Goal: Information Seeking & Learning: Learn about a topic

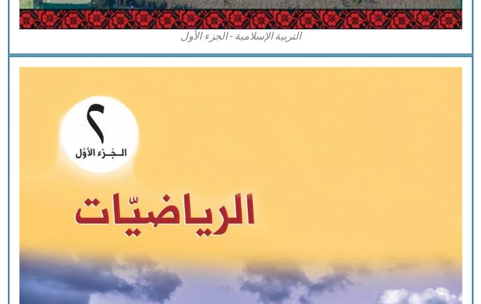
scroll to position [1030, 0]
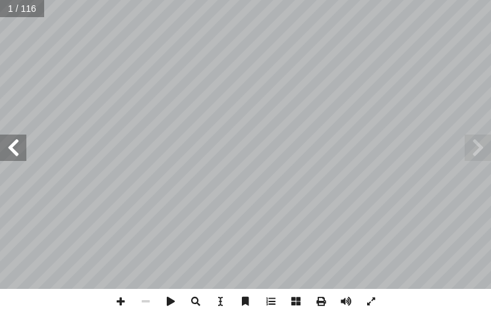
click at [14, 150] on span at bounding box center [13, 147] width 26 height 26
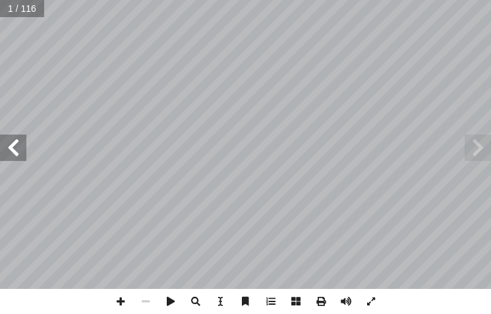
click at [14, 150] on span at bounding box center [13, 147] width 26 height 26
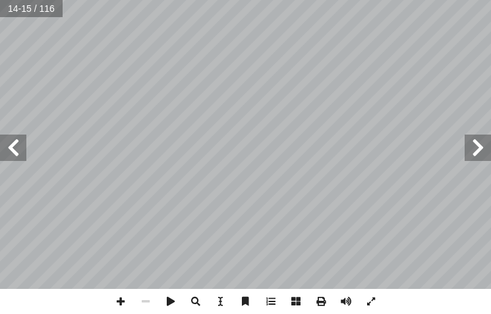
click at [14, 150] on span at bounding box center [13, 147] width 26 height 26
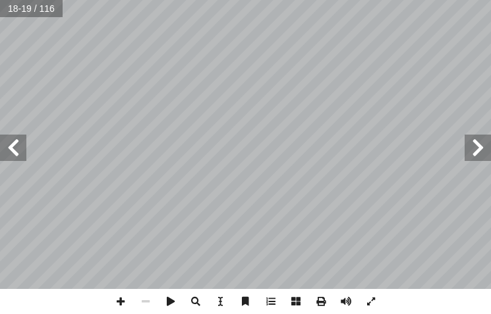
click at [14, 150] on span at bounding box center [13, 147] width 26 height 26
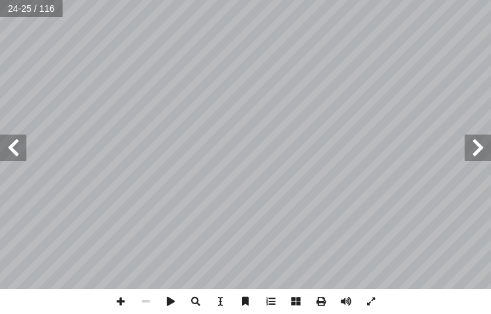
click at [14, 150] on span at bounding box center [13, 147] width 26 height 26
click at [18, 148] on span at bounding box center [13, 147] width 26 height 26
click at [117, 304] on span at bounding box center [120, 301] width 25 height 25
